Goal: Book appointment/travel/reservation

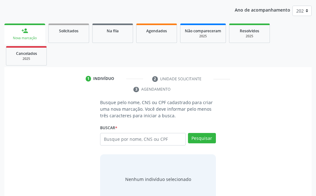
scroll to position [88, 0]
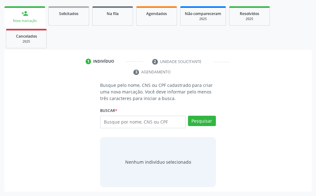
click at [136, 124] on input "text" at bounding box center [142, 122] width 85 height 13
click at [127, 111] on div "Buscar * Busque por nome, CNS ou CPF Nenhum resultado encontrado para: " " Digi…" at bounding box center [157, 119] width 115 height 27
click at [131, 120] on input "text" at bounding box center [142, 122] width 85 height 13
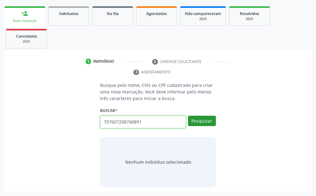
type input "707607208740891"
click at [202, 120] on button "Pesquisar" at bounding box center [202, 121] width 28 height 11
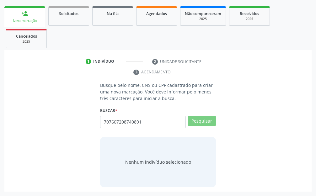
scroll to position [85, 0]
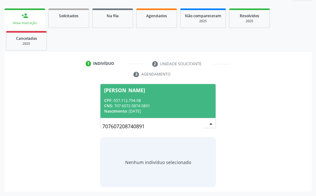
click at [159, 99] on div "CPF: 057.112.794-08" at bounding box center [157, 100] width 107 height 5
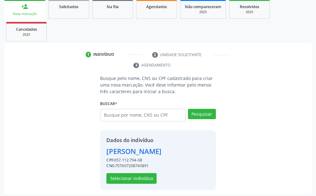
scroll to position [97, 0]
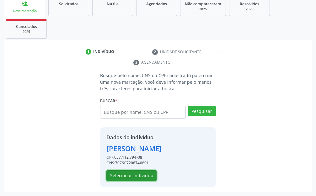
click at [150, 173] on button "Selecionar indivíduo" at bounding box center [131, 175] width 50 height 11
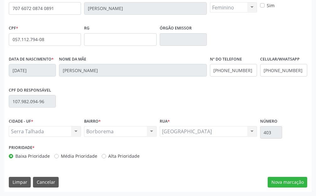
scroll to position [177, 0]
click at [275, 183] on button "Nova marcação" at bounding box center [288, 182] width 40 height 11
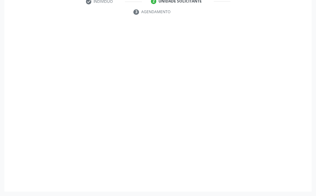
scroll to position [148, 0]
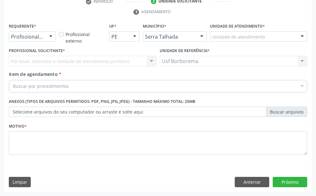
click at [275, 37] on div "Unidade de atendimento" at bounding box center [258, 36] width 97 height 11
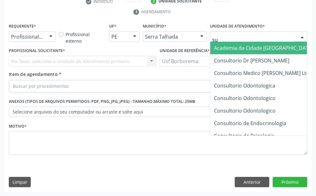
type input "s"
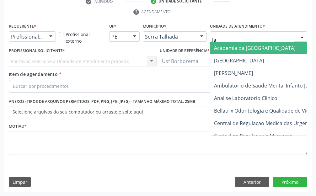
type input "l"
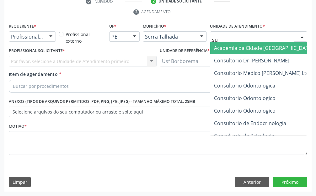
type input "s"
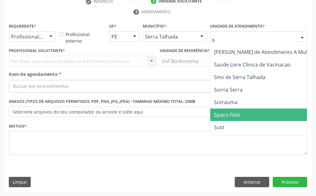
scroll to position [1381, 0]
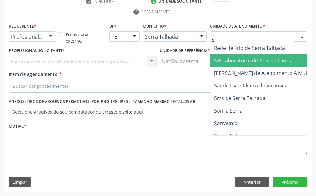
click at [296, 63] on span "S B Laboratorio de Analise Clinica" at bounding box center [286, 60] width 152 height 13
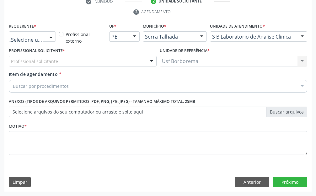
click at [47, 34] on div at bounding box center [50, 37] width 9 height 11
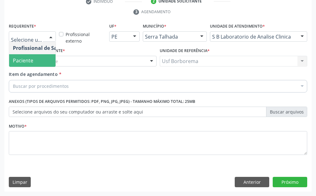
click at [36, 60] on span "Paciente" at bounding box center [39, 60] width 61 height 13
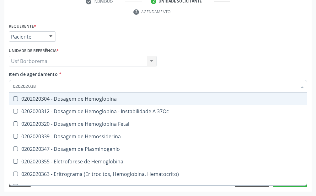
type input "0202020380"
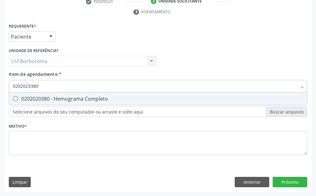
click at [59, 98] on div "0202020380 - Hemograma Completo" at bounding box center [158, 98] width 290 height 5
checkbox Completo "true"
click at [56, 82] on input "0202020380" at bounding box center [155, 86] width 284 height 13
click at [62, 85] on input "0202020380" at bounding box center [155, 86] width 284 height 13
type input "02020203"
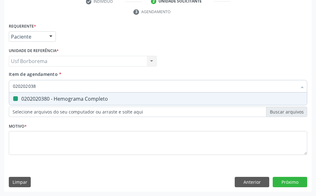
checkbox Completo "false"
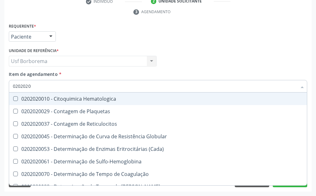
type input "020202"
checkbox Completo "false"
checkbox Leucograma "true"
type input "02020"
checkbox Completo "false"
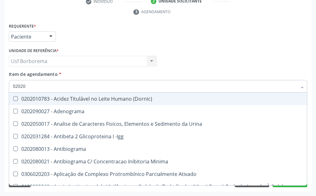
type input "0202"
checkbox Completo "false"
checkbox Pylori "true"
type input "020"
checkbox Completo "false"
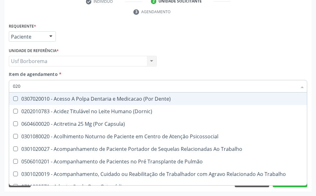
type input "0202"
checkbox Biologica "true"
type input "02020"
checkbox \(Cantoplastia\) "true"
checkbox Biologica "false"
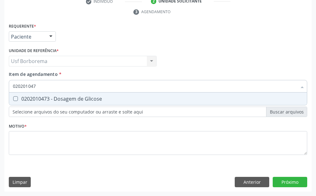
type input "0202010473"
click at [52, 98] on div "0202010473 - Dosagem de Glicose" at bounding box center [158, 98] width 290 height 5
checkbox Glicose "true"
drag, startPoint x: 53, startPoint y: 81, endPoint x: 53, endPoint y: 93, distance: 11.6
click at [52, 91] on input "0202010473" at bounding box center [155, 86] width 284 height 13
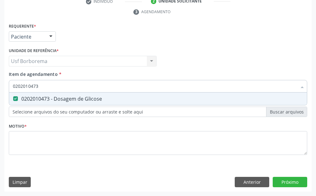
click at [52, 91] on div "0202010473 Desfazer seleção 0202010473 - Dosagem de Glicose Nenhum resultado en…" at bounding box center [158, 85] width 298 height 11
click at [56, 89] on input "0202010473" at bounding box center [155, 86] width 284 height 13
type input "02020104"
checkbox Glicose "false"
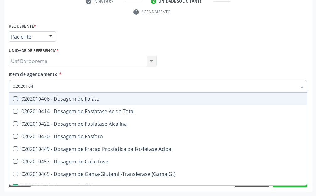
type input "0202010"
checkbox Glicose "false"
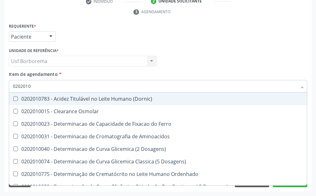
type input "020201"
checkbox Glicose "false"
checkbox Nt-Probnp\) "true"
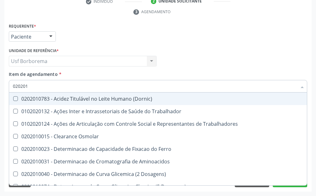
type input "02020"
checkbox Glicose "false"
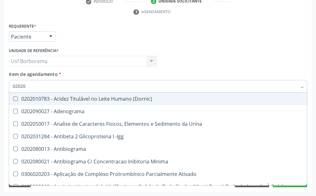
type input "020203"
checkbox Aminoacidos "true"
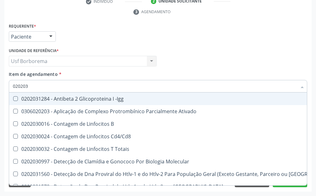
type input "0202030"
checkbox Completo "false"
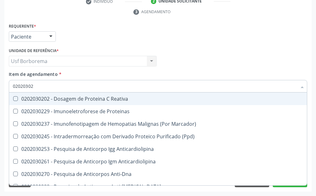
type input "020203020"
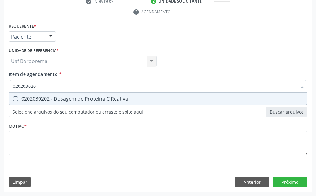
click at [58, 98] on div "0202030202 - Dosagem de Proteina C Reativa" at bounding box center [158, 98] width 290 height 5
checkbox Reativa "true"
click at [60, 88] on input "020203020" at bounding box center [155, 86] width 284 height 13
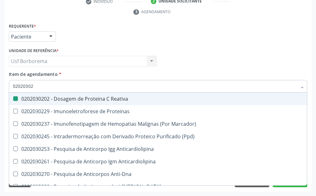
type input "0202030"
checkbox Reativa "false"
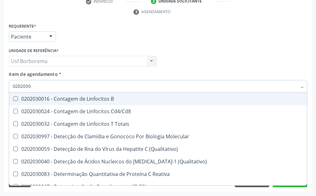
type input "020203"
checkbox Reativa "false"
checkbox Antiaspergillus "true"
checkbox Antiglomerulo "true"
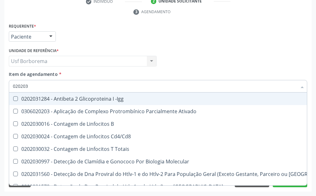
type input "02020"
checkbox Reativa "false"
checkbox Completo "false"
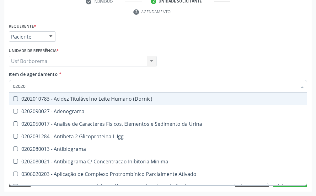
type input "020202"
checkbox Molecular "true"
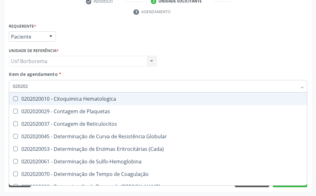
type input "0202020"
checkbox Hematocrito "true"
checkbox Completo "false"
type input "020202"
checkbox Completo "false"
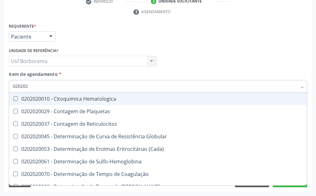
checkbox Leucograma "true"
type input "02020"
checkbox Completo "false"
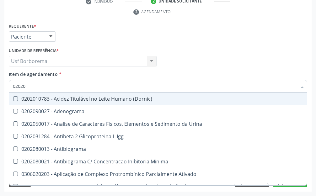
type input "020203"
checkbox Micobactérias "true"
checkbox Aminoacidos "true"
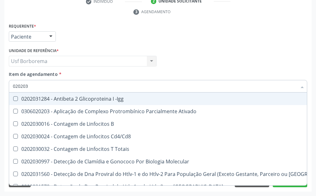
type input "0202030"
checkbox Iga "true"
checkbox Reativa "false"
checkbox Completo "false"
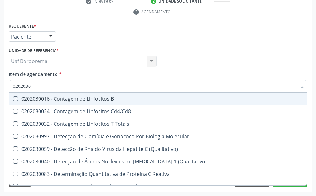
type input "02020302"
checkbox B "true"
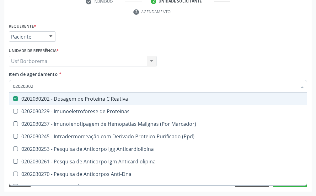
type input "0202030"
checkbox Reativa "false"
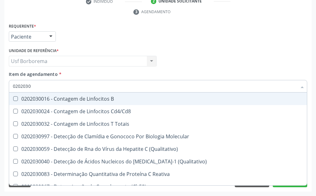
type input "020203"
checkbox Reativa "false"
checkbox Antiaspergillus "true"
checkbox Antiglomerulo "true"
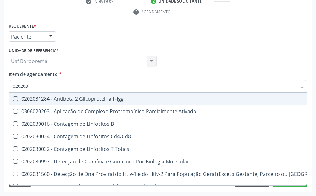
type input "02020"
checkbox Reativa "false"
checkbox Completo "false"
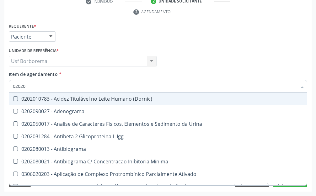
type input "020202"
checkbox Molecular "true"
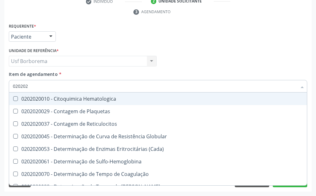
type input "0202020"
checkbox Hematocrito "true"
checkbox Completo "false"
type input "02020200"
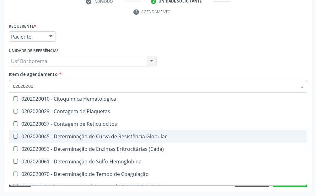
scroll to position [20, 0]
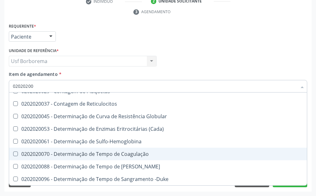
click at [118, 152] on div "0202020070 - Determinação de Tempo de Coagulação" at bounding box center [158, 154] width 290 height 5
checkbox Coagulação "true"
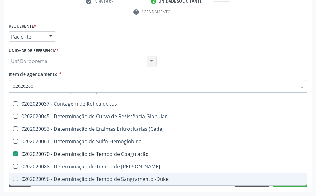
click at [130, 179] on div "0202020096 - Determinação de Tempo de Sangramento -Duke" at bounding box center [158, 179] width 290 height 5
checkbox -Duke "true"
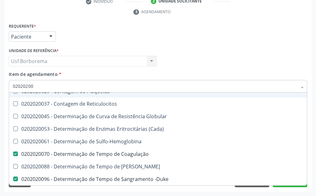
click at [46, 85] on input "02020200" at bounding box center [155, 86] width 284 height 13
type input "020202"
checkbox Completo "false"
checkbox Leucograma "true"
type input "0202"
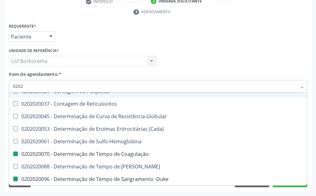
checkbox Coagulação "false"
checkbox -Duke "false"
checkbox Completo "false"
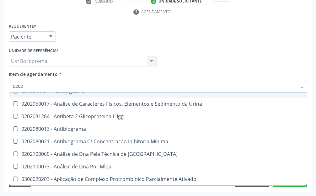
type input "02020"
checkbox Reativa "true"
checkbox Ordenhado "true"
checkbox Coagulação "false"
checkbox -Duke "false"
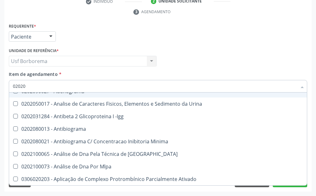
checkbox Xi "true"
checkbox Glicose "false"
checkbox Insulina "true"
checkbox Reativa "false"
checkbox Zinco "true"
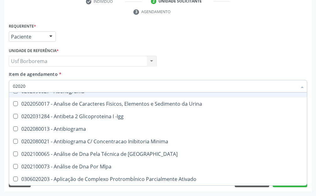
checkbox Completo "false"
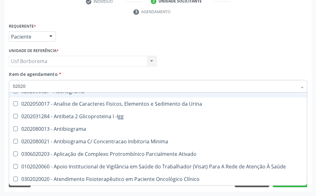
type input "020203"
checkbox Micobactérias "true"
checkbox Aminoacidos "true"
checkbox Coagulação "false"
checkbox -Duke "false"
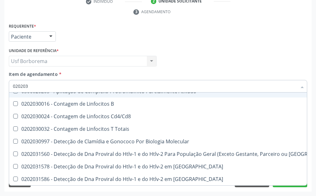
type input "0202030"
checkbox Iga "true"
checkbox Reativa "false"
checkbox Completo "false"
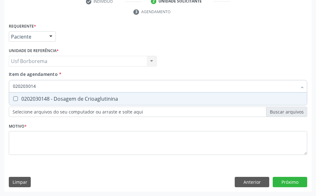
scroll to position [0, 0]
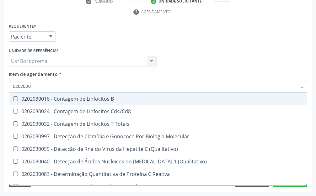
type input "020203"
checkbox Reativa "false"
checkbox Antiaspergillus "true"
checkbox Antiglomerulo "true"
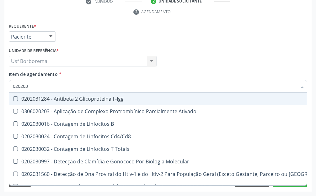
type input "02020"
checkbox Reativa "false"
checkbox Completo "false"
checkbox Anticardiolipina "true"
checkbox Anti-Dna "true"
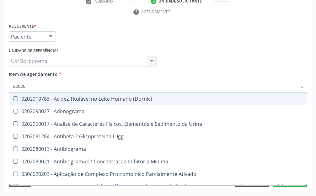
type input "020201"
checkbox T3 "true"
checkbox Coagulação "false"
checkbox -Duke "false"
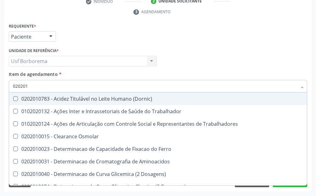
type input "0202010"
checkbox II "true"
checkbox Glicose "false"
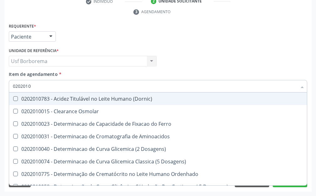
type input "020201"
checkbox Glicose "false"
checkbox Nt-Probnp\) "true"
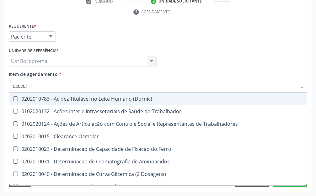
type input "0202010"
checkbox II "true"
checkbox Glicose "false"
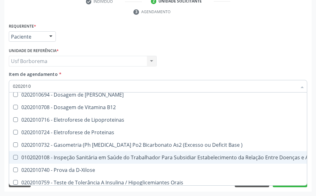
scroll to position [929, 0]
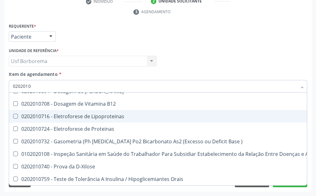
click at [103, 88] on input "0202010" at bounding box center [155, 86] width 284 height 13
type input "020201"
checkbox Glicose "false"
checkbox Nt-Probnp\) "true"
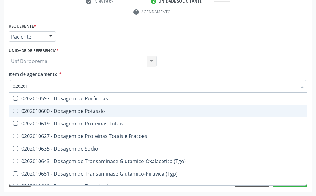
type input "02020"
checkbox Glicose "false"
checkbox Glicosilada "true"
checkbox Isomerase-Fosfohexose "true"
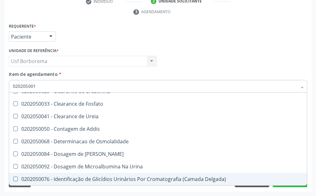
scroll to position [0, 0]
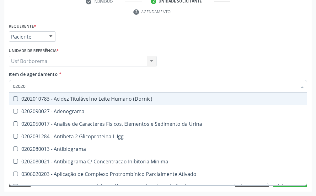
type input "0202"
checkbox Coagulação "false"
checkbox -Duke "false"
checkbox 17-Alfa-Hidroxiprogesterona "true"
checkbox 17-Hidroxicorticosteroides "true"
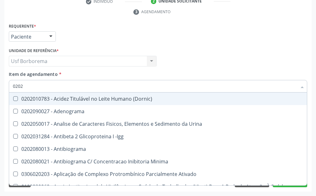
checkbox Glicose "false"
checkbox Lactato "true"
checkbox Reativa "false"
checkbox Transferrina "true"
checkbox Completo "false"
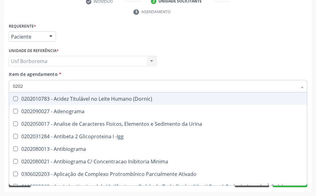
checkbox Pylori "true"
type input "02020"
checkbox Reativa "true"
checkbox Ordenhado "true"
checkbox Coagulação "false"
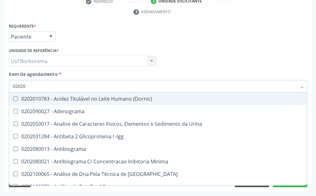
checkbox -Duke "false"
checkbox Xi "true"
checkbox Glicose "false"
checkbox Insulina "true"
checkbox Reativa "false"
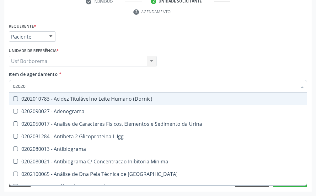
checkbox Zinco "true"
checkbox Completo "false"
type input "020201"
checkbox T3 "true"
checkbox Coagulação "false"
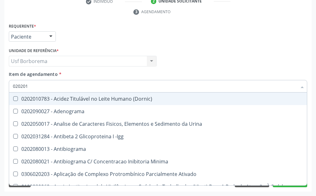
checkbox -Duke "false"
type input "0202010"
checkbox Osmolalidade "true"
checkbox T3 "false"
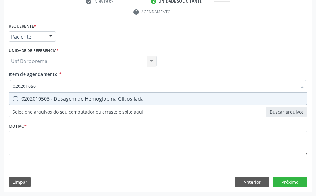
type input "0202010503"
click at [107, 97] on div "0202010503 - Dosagem de Hemoglobina Glicosilada" at bounding box center [158, 98] width 290 height 5
checkbox Glicosilada "true"
click at [105, 86] on input "0202010503" at bounding box center [155, 86] width 284 height 13
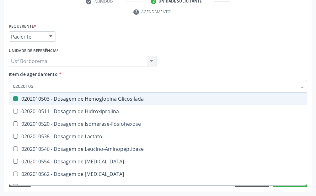
type input "0202010"
checkbox Glicosilada "false"
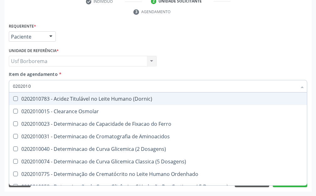
type input "020201"
checkbox Glicose "false"
checkbox Glicosilada "false"
checkbox Nt-Probnp\) "true"
checkbox Potassio "true"
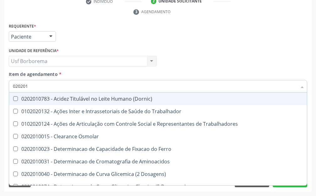
type input "02020"
checkbox Glicose "false"
checkbox Isomerase-Fosfohexose "true"
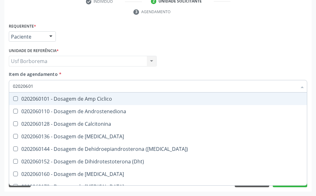
click at [74, 87] on input "02020601" at bounding box center [155, 86] width 284 height 13
type input "0"
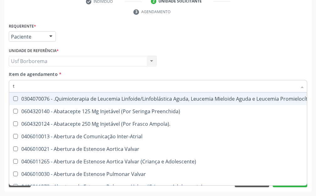
type input "tp"
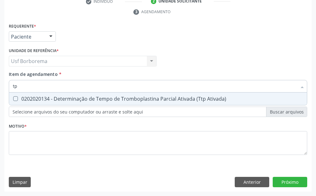
click at [90, 98] on div "0202020134 - Determinação de Tempo de Tromboplastina Parcial Ativada (Ttp Ativa…" at bounding box center [158, 98] width 290 height 5
checkbox Ativada\) "true"
click at [86, 89] on input "tp" at bounding box center [155, 86] width 284 height 13
type input "t"
checkbox Ativada\) "false"
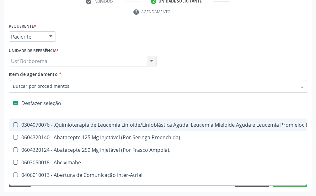
type input "t"
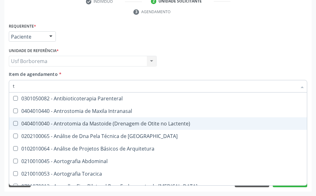
scroll to position [2783, 0]
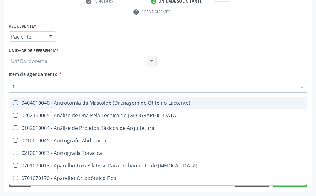
click at [47, 89] on input "t" at bounding box center [155, 86] width 284 height 13
click at [43, 86] on input "t" at bounding box center [155, 86] width 284 height 13
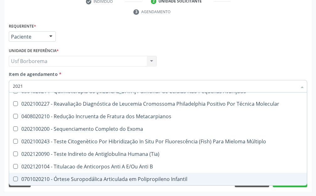
scroll to position [666, 0]
type input "2"
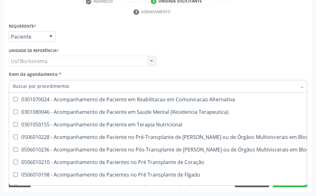
scroll to position [2783, 0]
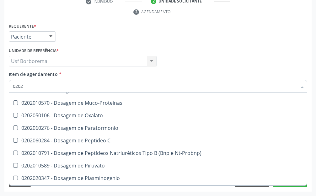
type input "02020"
checkbox Coagulação "true"
checkbox -Duke "true"
checkbox Ativada\) "true"
checkbox 17-Alfa-Hidroxiprogesterona "false"
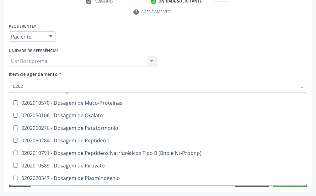
checkbox 17-Hidroxicorticosteroides "false"
checkbox \(Serotonina\) "false"
checkbox Glicose "true"
checkbox Glicosilada "true"
checkbox Lactato "false"
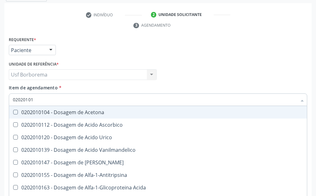
scroll to position [127, 0]
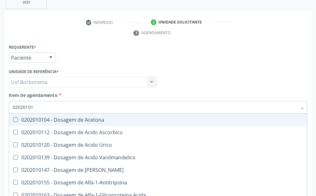
click at [53, 103] on input "02020101" at bounding box center [155, 107] width 284 height 13
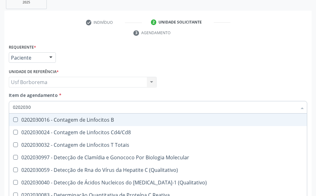
click at [45, 109] on input "0202030" at bounding box center [155, 107] width 284 height 13
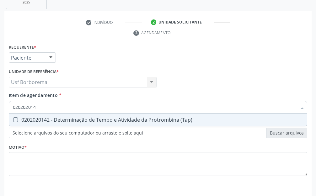
click at [60, 117] on div "0202020142 - Determinação de Tempo e Atividade da Protrombina (Tap)" at bounding box center [158, 119] width 290 height 5
click at [125, 95] on div "Item de agendamento * 020202014 Desfazer seleção 0202020142 - Determinação de T…" at bounding box center [158, 102] width 298 height 20
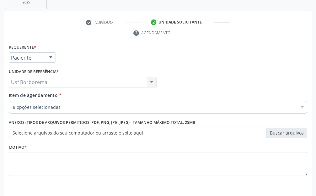
click at [236, 79] on div "Profissional Solicitante Por favor, selecione a Unidade de Atendimento primeiro…" at bounding box center [158, 79] width 302 height 24
click at [155, 102] on div "8 opções selecionadas" at bounding box center [158, 107] width 298 height 13
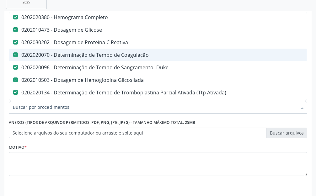
scroll to position [42, 0]
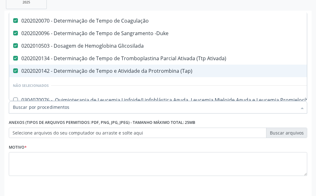
scroll to position [63, 0]
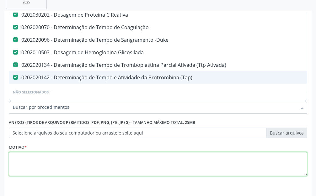
click at [95, 154] on textarea at bounding box center [158, 164] width 298 height 24
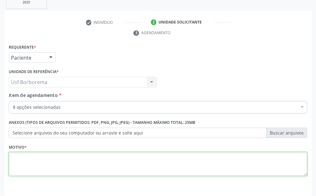
scroll to position [0, 0]
click at [100, 160] on textarea at bounding box center [158, 164] width 298 height 24
click at [90, 162] on textarea at bounding box center [158, 164] width 298 height 24
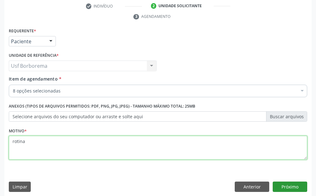
scroll to position [148, 0]
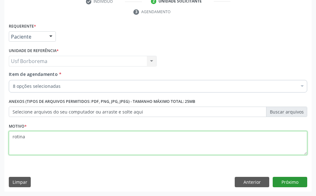
type textarea "rotina"
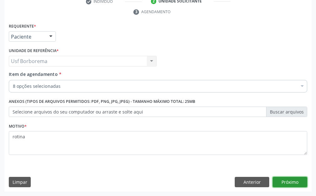
click at [292, 183] on button "Próximo" at bounding box center [290, 182] width 35 height 11
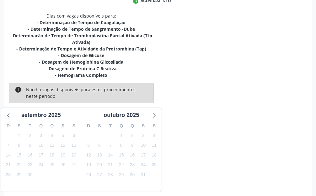
scroll to position [187, 0]
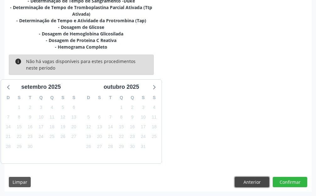
click at [255, 181] on button "Anterior" at bounding box center [252, 182] width 35 height 11
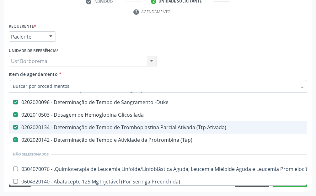
scroll to position [84, 0]
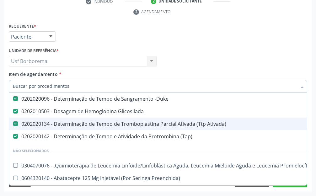
click at [125, 123] on div "0202020134 - Determinação de Tempo de Tromboplastina Parcial Ativada (Ttp Ativa…" at bounding box center [257, 123] width 489 height 5
checkbox Ativada\) "false"
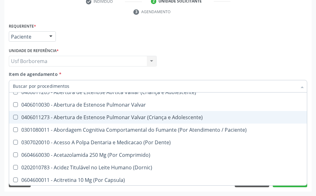
scroll to position [251, 0]
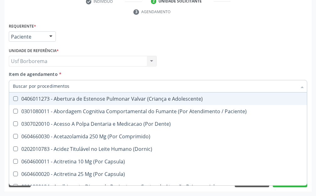
click at [241, 192] on div "Acompanhamento Acompanhe a situação das marcações correntes e finalizadas Relat…" at bounding box center [158, 41] width 316 height 309
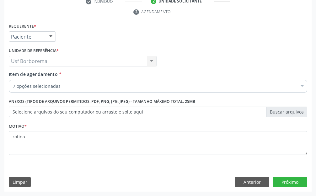
scroll to position [0, 0]
click at [283, 185] on button "Próximo" at bounding box center [290, 182] width 35 height 11
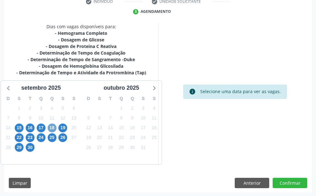
click at [51, 127] on span "18" at bounding box center [52, 128] width 9 height 9
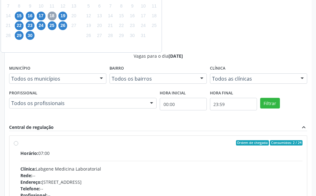
scroll to position [252, 0]
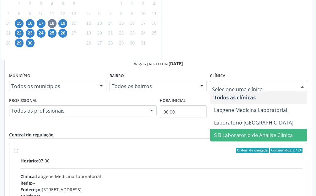
click at [268, 134] on span "S B Laboratorio de Analise Clinica" at bounding box center [253, 135] width 79 height 7
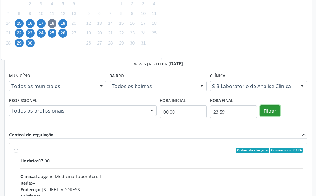
click at [269, 113] on button "Filtrar" at bounding box center [270, 110] width 20 height 11
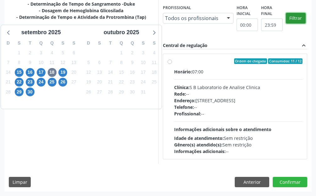
scroll to position [203, 0]
click at [269, 113] on div "Profissional: --" at bounding box center [238, 113] width 129 height 7
click at [172, 64] on input "Ordem de chegada Consumidos: 11 / 12 Horário: 07:00 Clínica: S B Laboratorio de…" at bounding box center [170, 61] width 4 height 6
radio input "true"
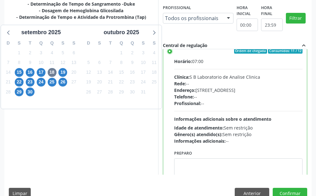
scroll to position [0, 0]
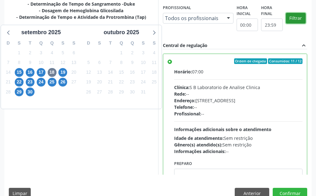
click at [300, 18] on button "Filtrar" at bounding box center [296, 18] width 20 height 11
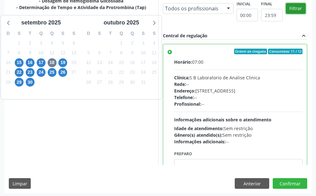
scroll to position [215, 0]
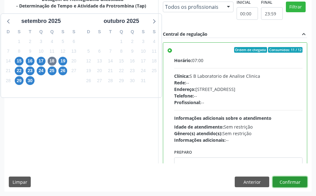
click at [287, 180] on button "Confirmar" at bounding box center [290, 182] width 35 height 11
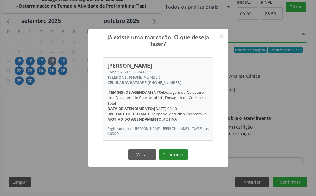
click at [167, 152] on button "Criar novo" at bounding box center [173, 154] width 29 height 11
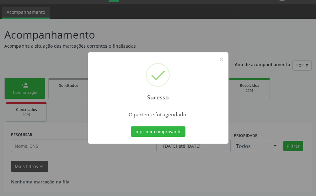
scroll to position [16, 0]
click at [169, 132] on button "Imprimir comprovante" at bounding box center [158, 131] width 55 height 11
